Goal: Task Accomplishment & Management: Manage account settings

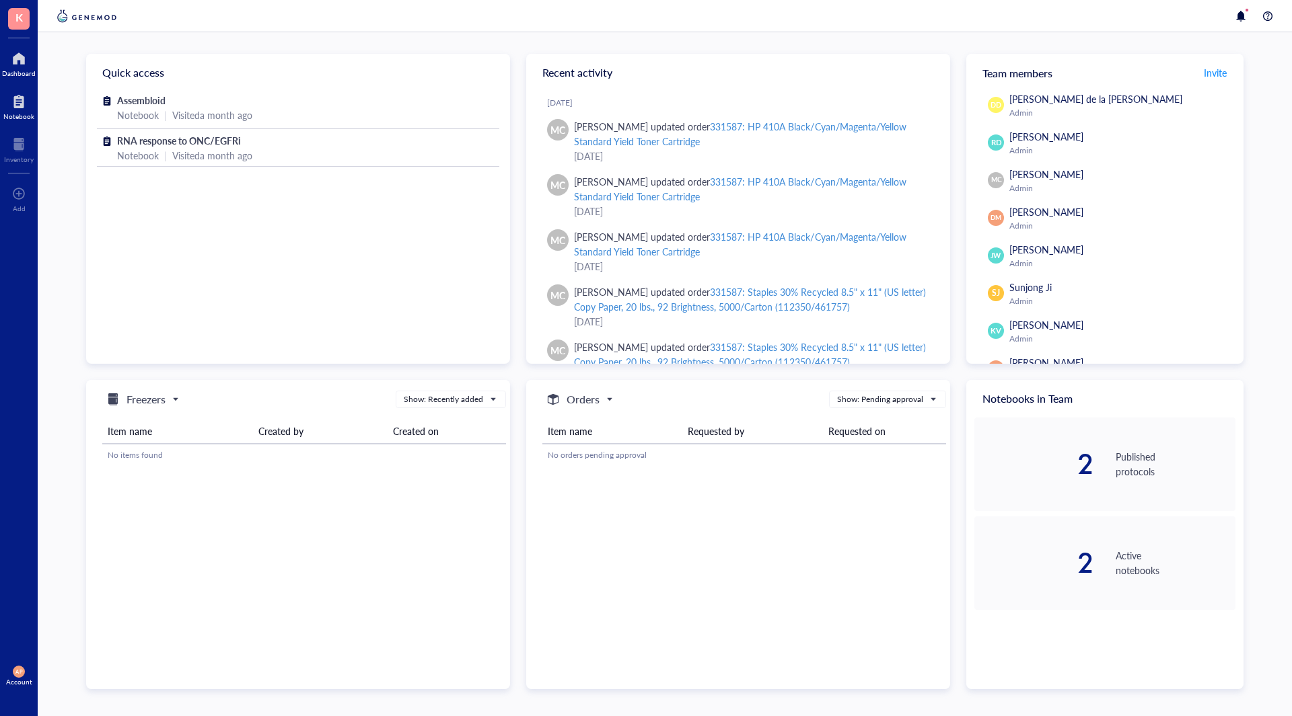
click at [17, 96] on div at bounding box center [18, 102] width 31 height 22
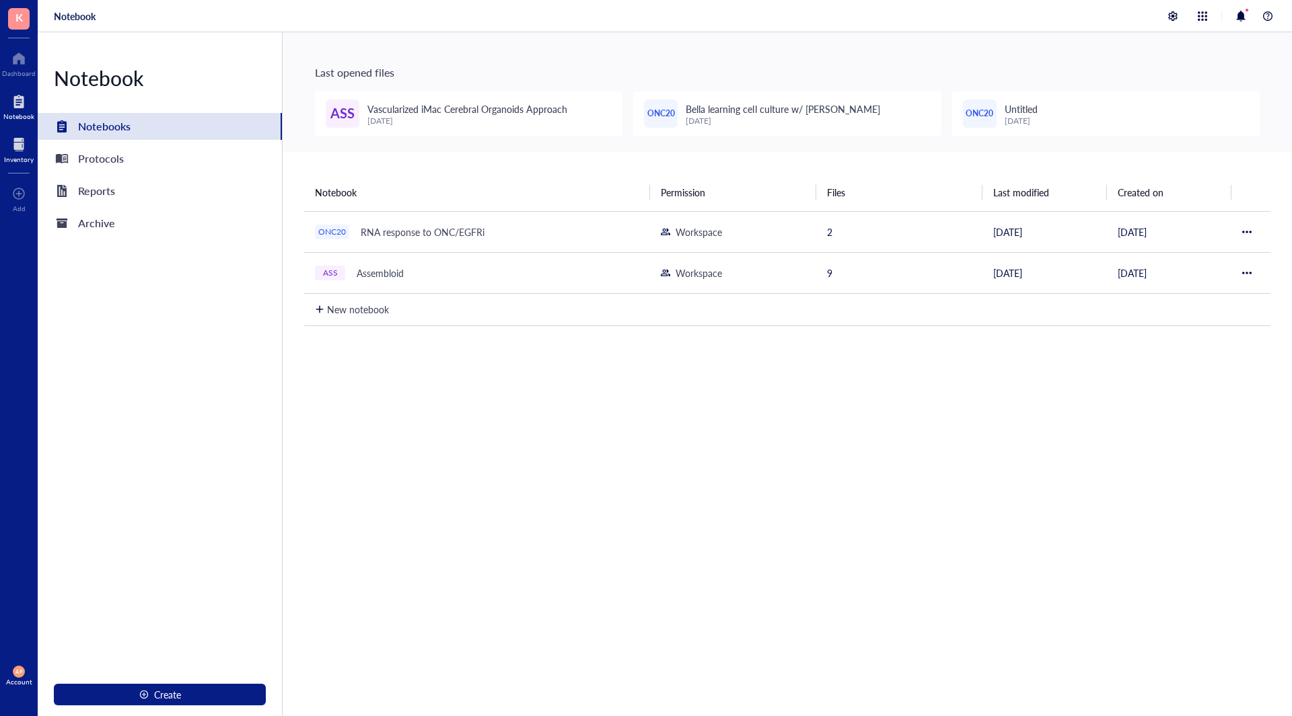
click at [13, 140] on div at bounding box center [19, 145] width 30 height 22
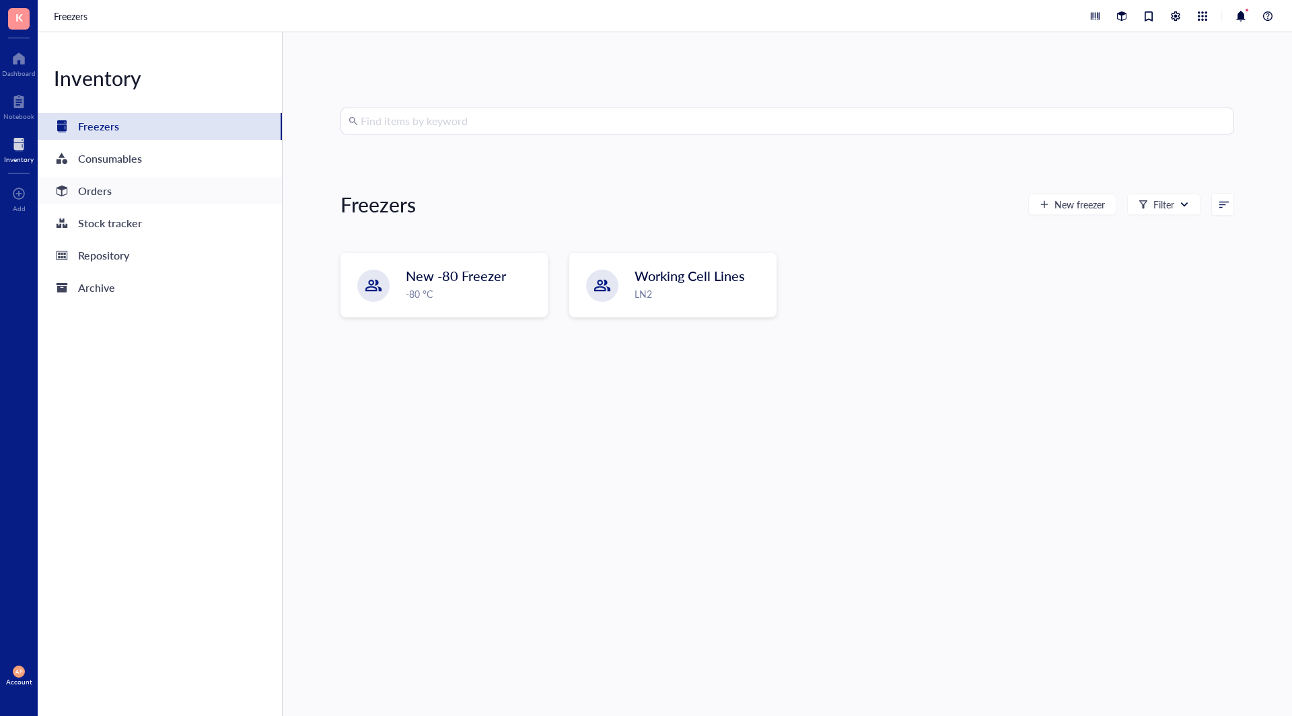
click at [98, 186] on div "Orders" at bounding box center [95, 191] width 34 height 19
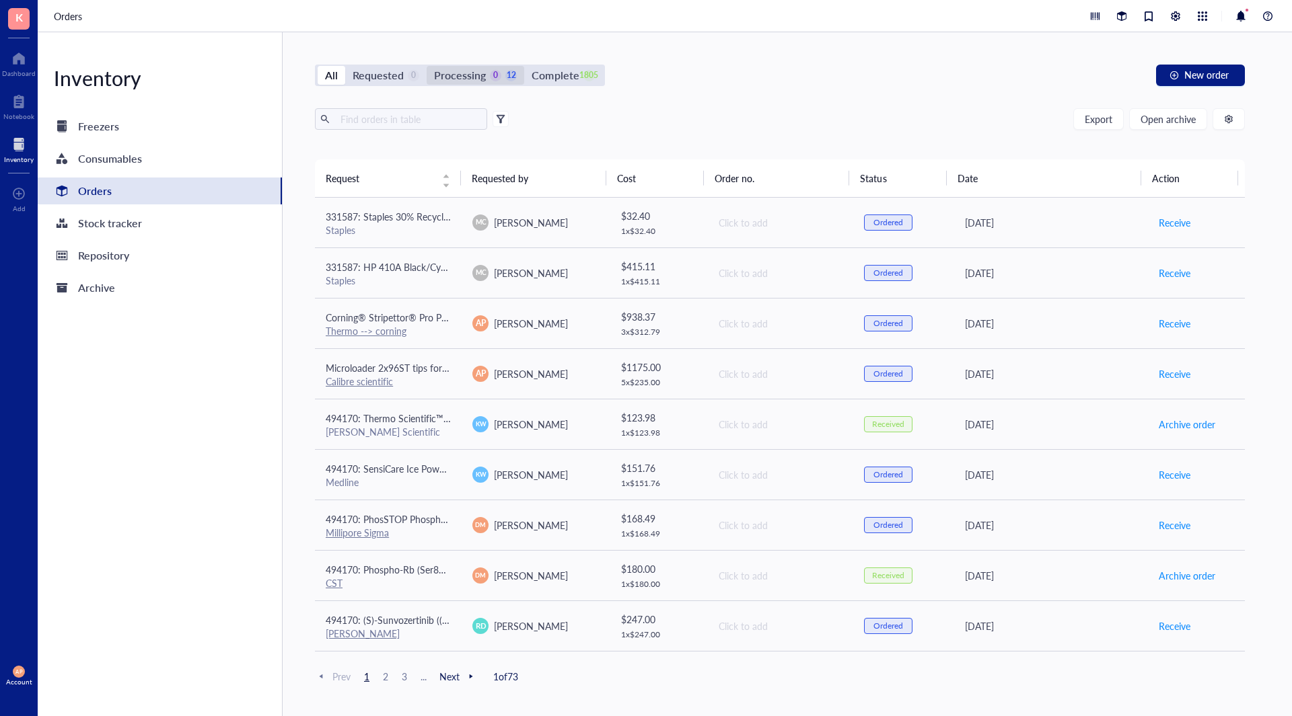
click at [470, 78] on div "Processing" at bounding box center [460, 75] width 52 height 19
click at [427, 66] on input "Processing 0 12" at bounding box center [427, 66] width 0 height 0
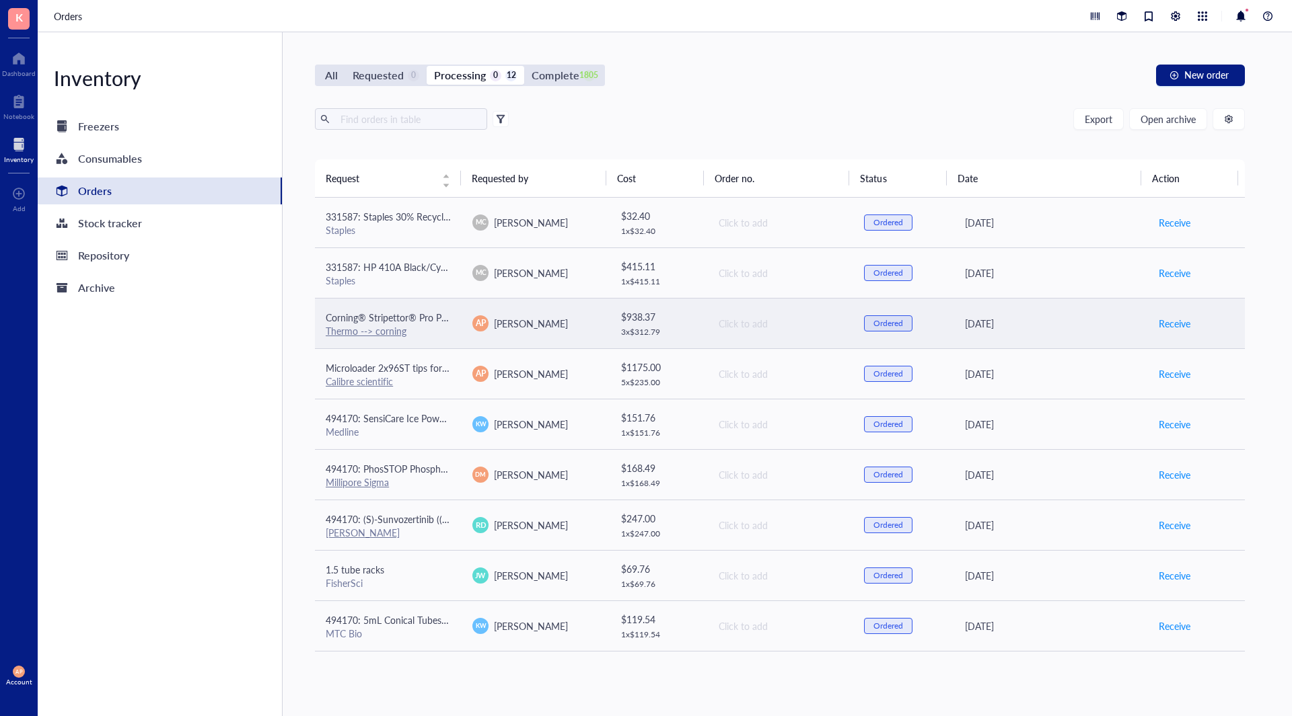
click at [453, 340] on td "Corning® Stripettor® Pro Pipet Controller Thermo --> corning" at bounding box center [388, 323] width 147 height 50
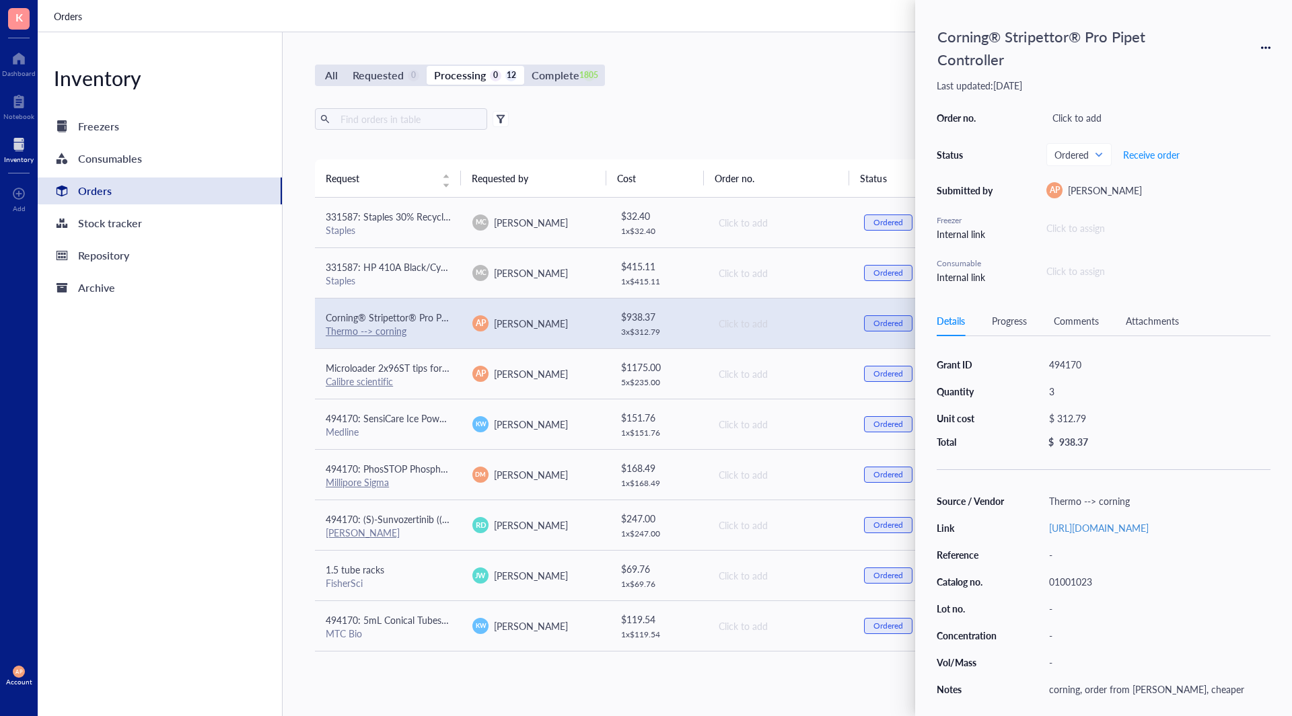
click at [137, 439] on div "Inventory Freezers Consumables Orders Stock tracker Repository Archive" at bounding box center [160, 374] width 245 height 684
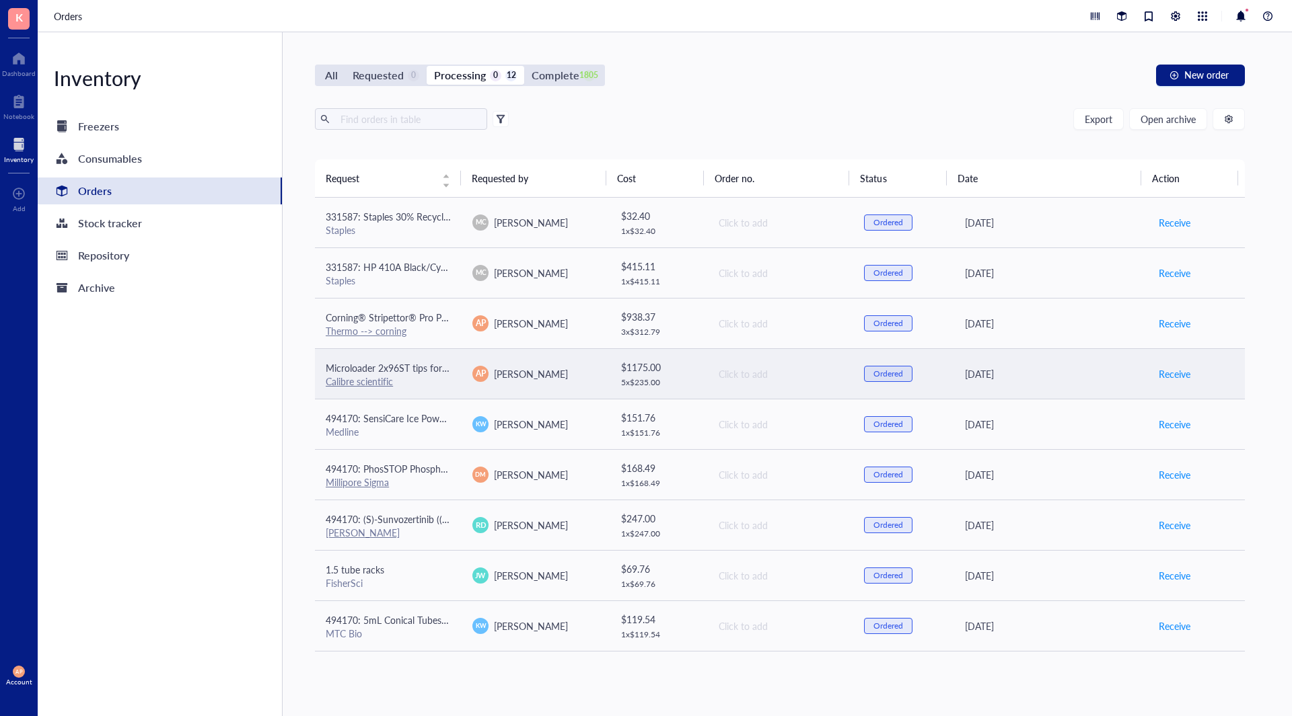
click at [453, 367] on td "Microloader 2x96ST tips for IUE Calibre scientific" at bounding box center [388, 373] width 147 height 50
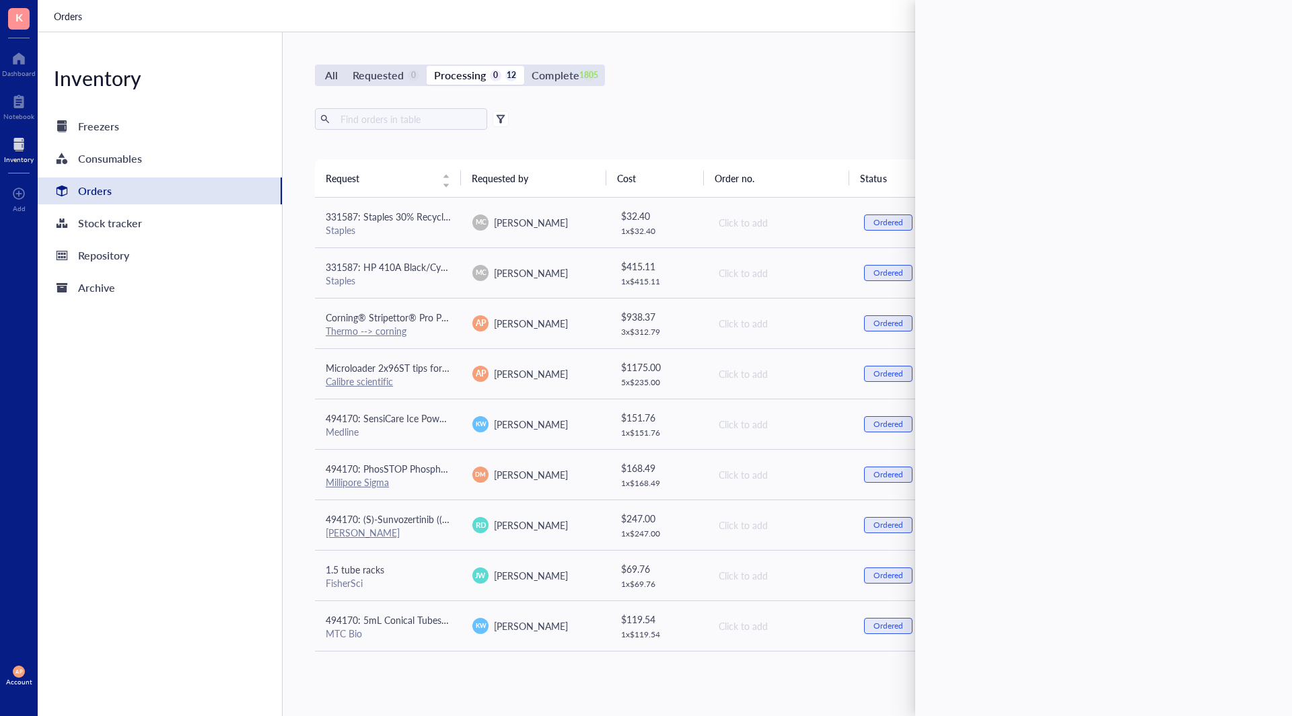
click at [143, 429] on div "Inventory Freezers Consumables Orders Stock tracker Repository Archive" at bounding box center [160, 374] width 245 height 684
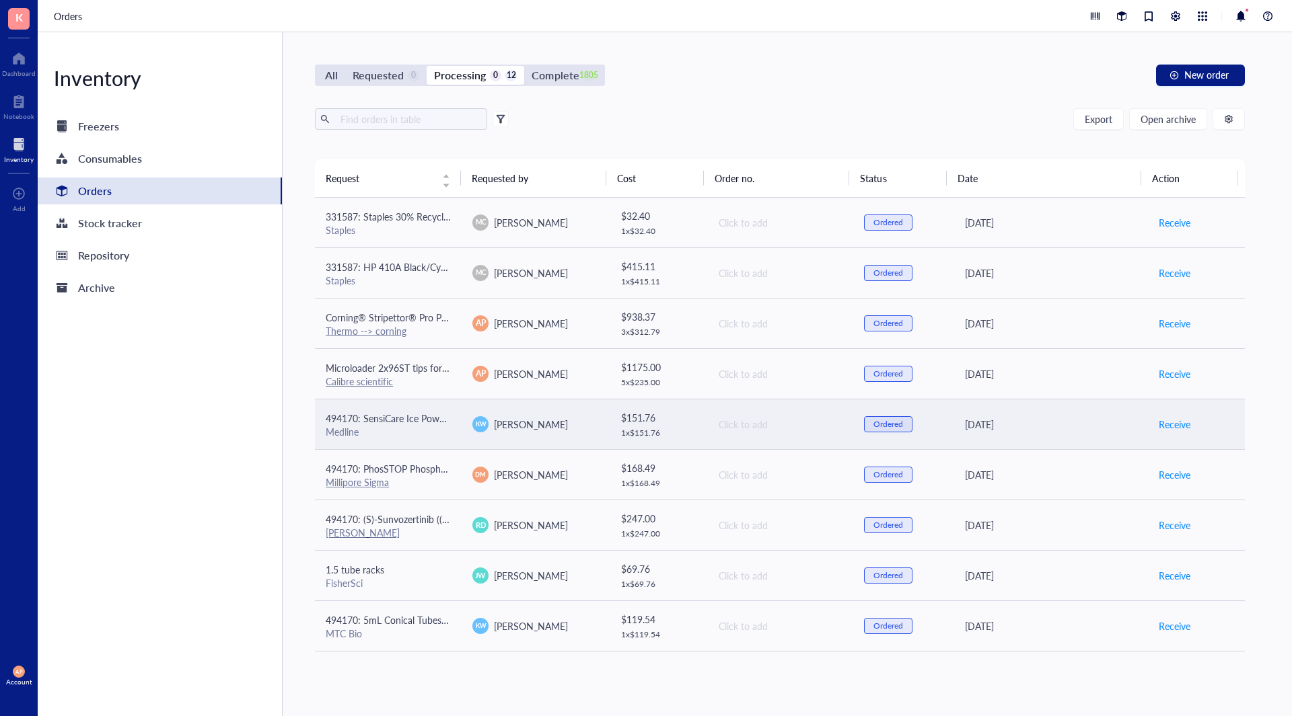
click at [447, 428] on div "Medline" at bounding box center [388, 432] width 125 height 12
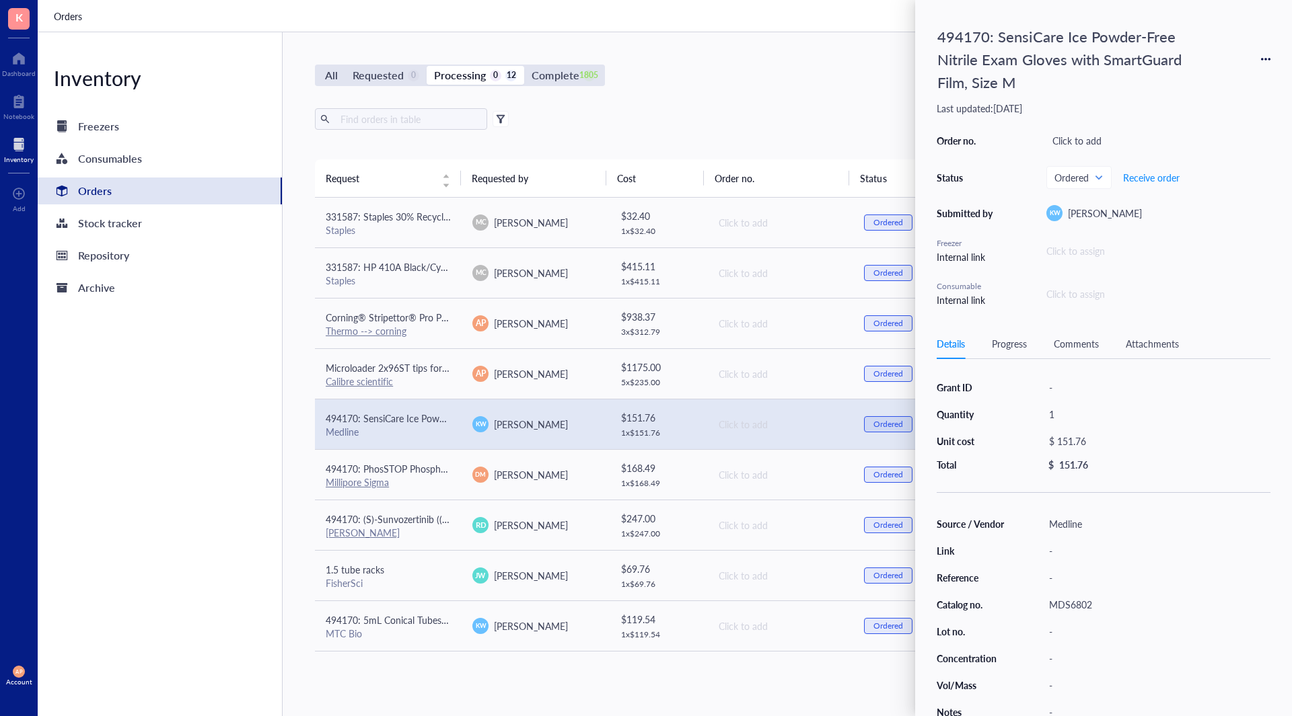
click at [210, 446] on div "Inventory Freezers Consumables Orders Stock tracker Repository Archive" at bounding box center [160, 374] width 245 height 684
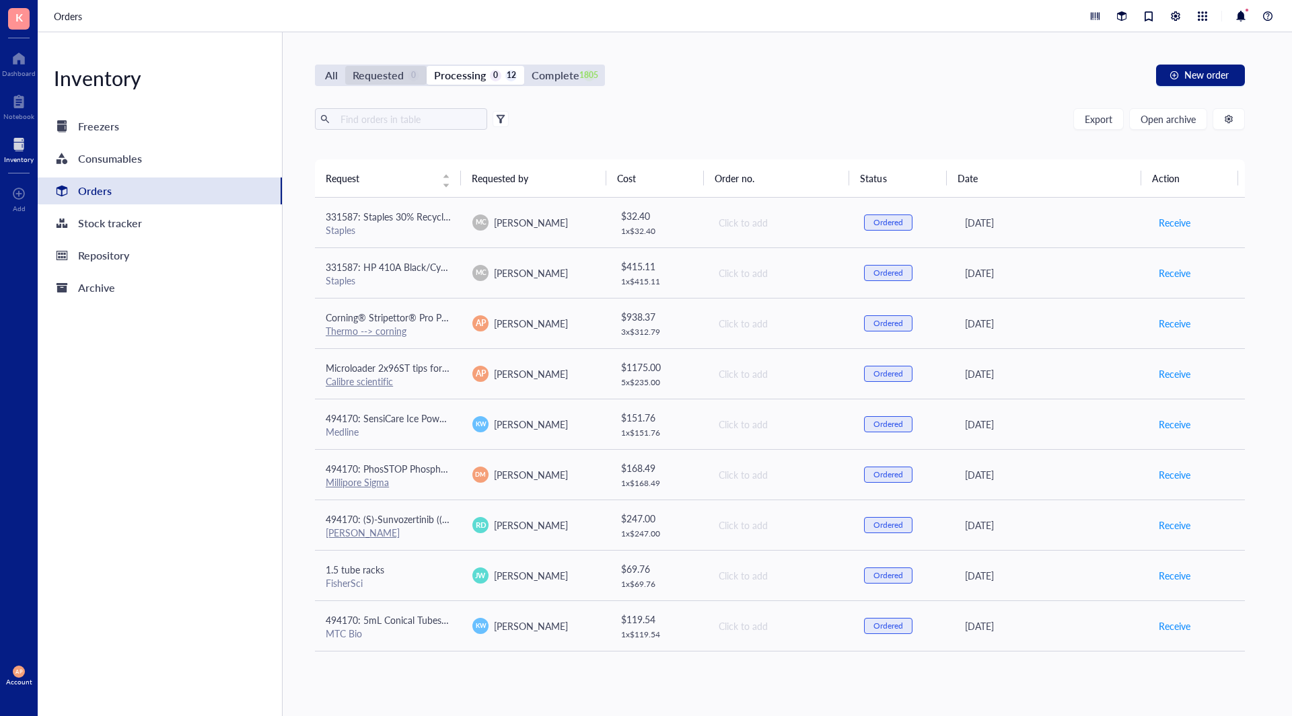
click at [372, 72] on div "Requested" at bounding box center [378, 75] width 51 height 19
click at [345, 66] on input "Requested 0" at bounding box center [345, 66] width 0 height 0
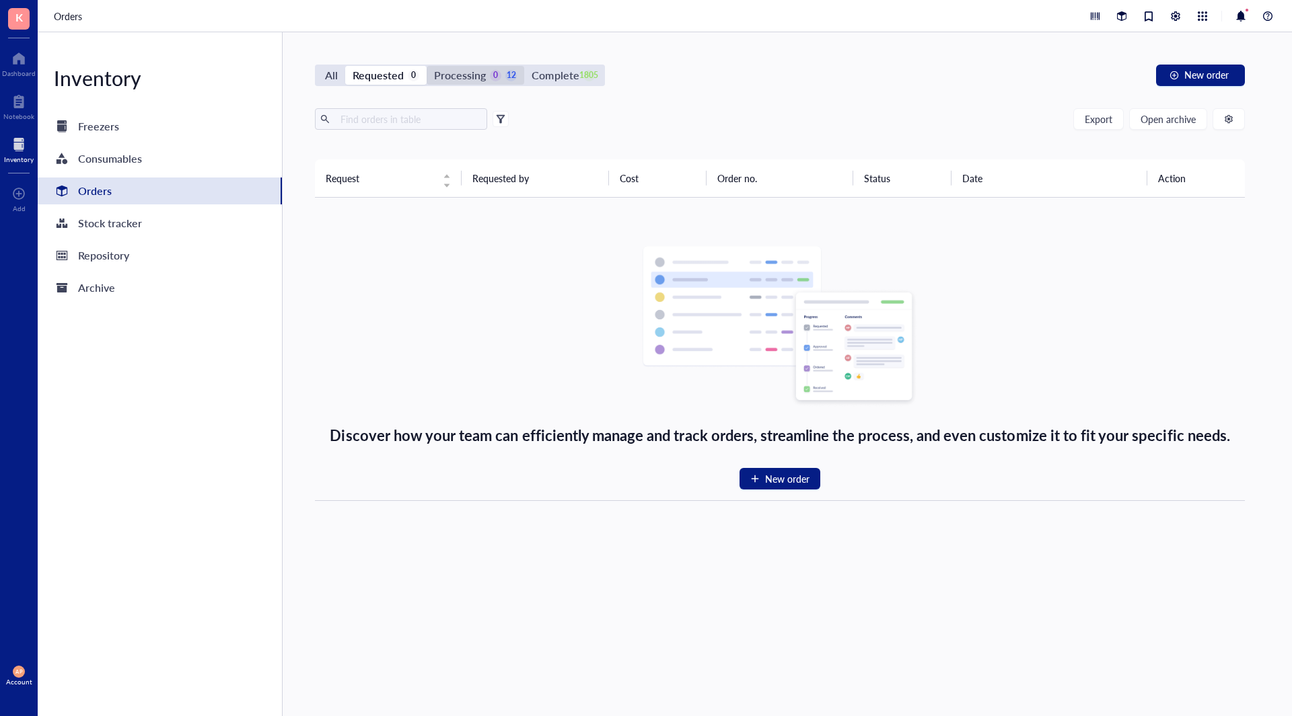
click at [464, 84] on div "Processing" at bounding box center [460, 75] width 52 height 19
click at [427, 66] on input "Processing 0 12" at bounding box center [427, 66] width 0 height 0
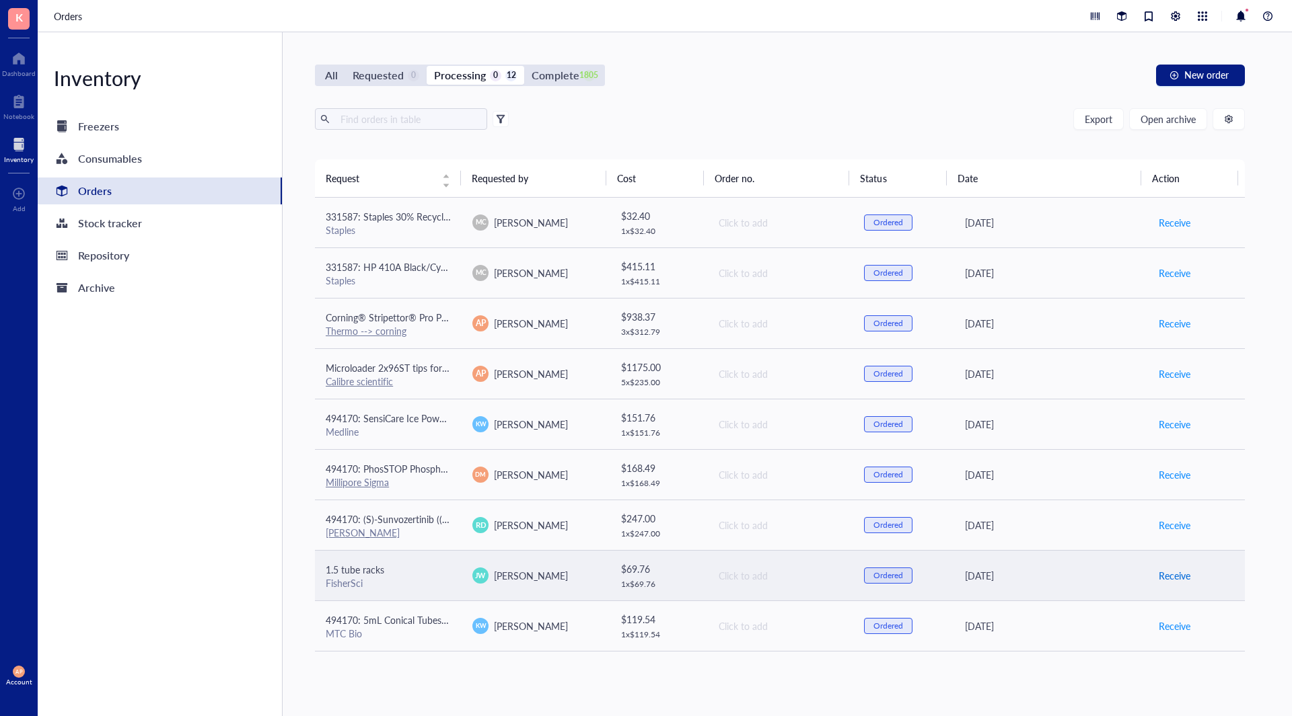
click at [1165, 577] on span "Receive" at bounding box center [1174, 575] width 32 height 15
